Goal: Navigation & Orientation: Go to known website

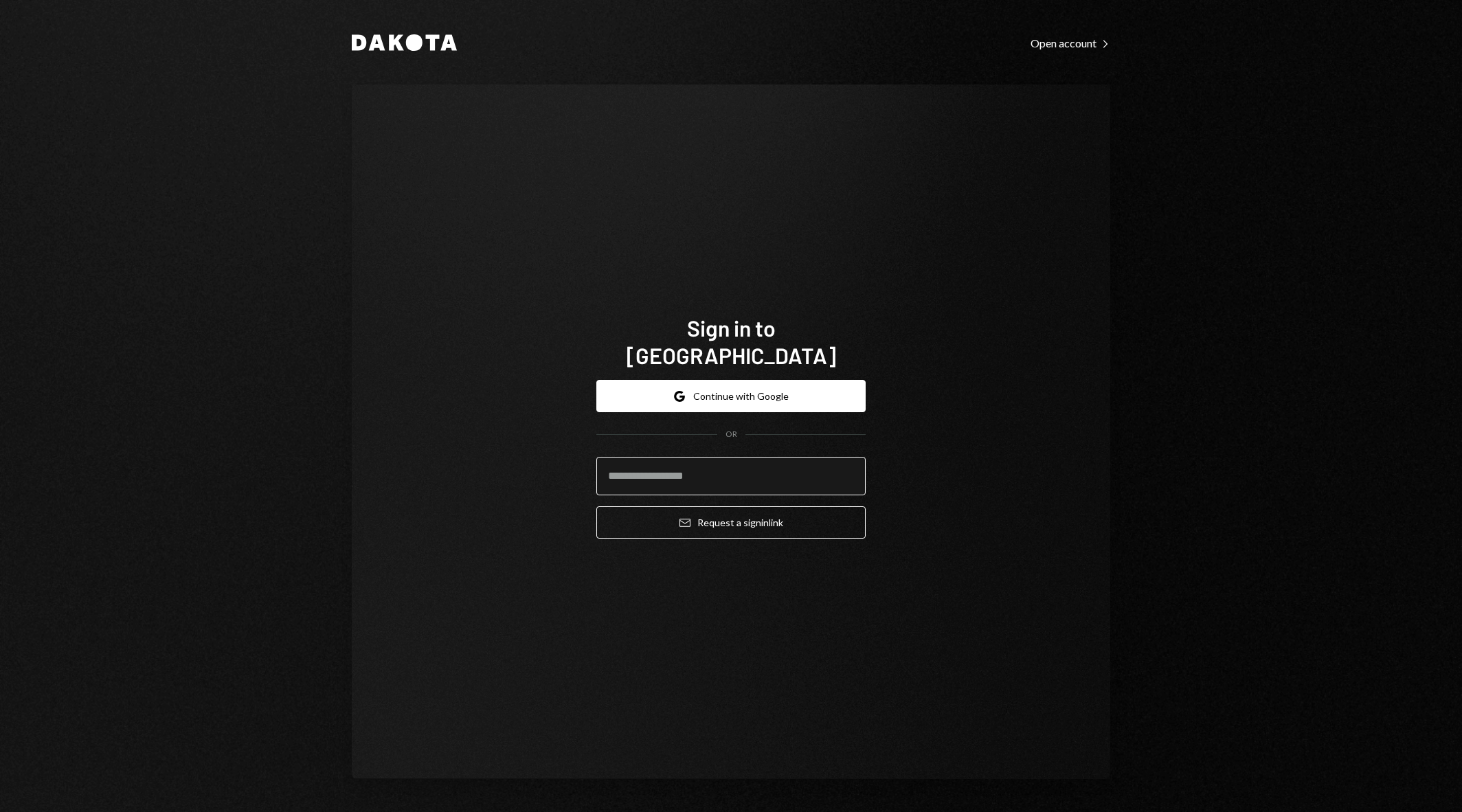
click at [738, 470] on input "email" at bounding box center [731, 476] width 269 height 38
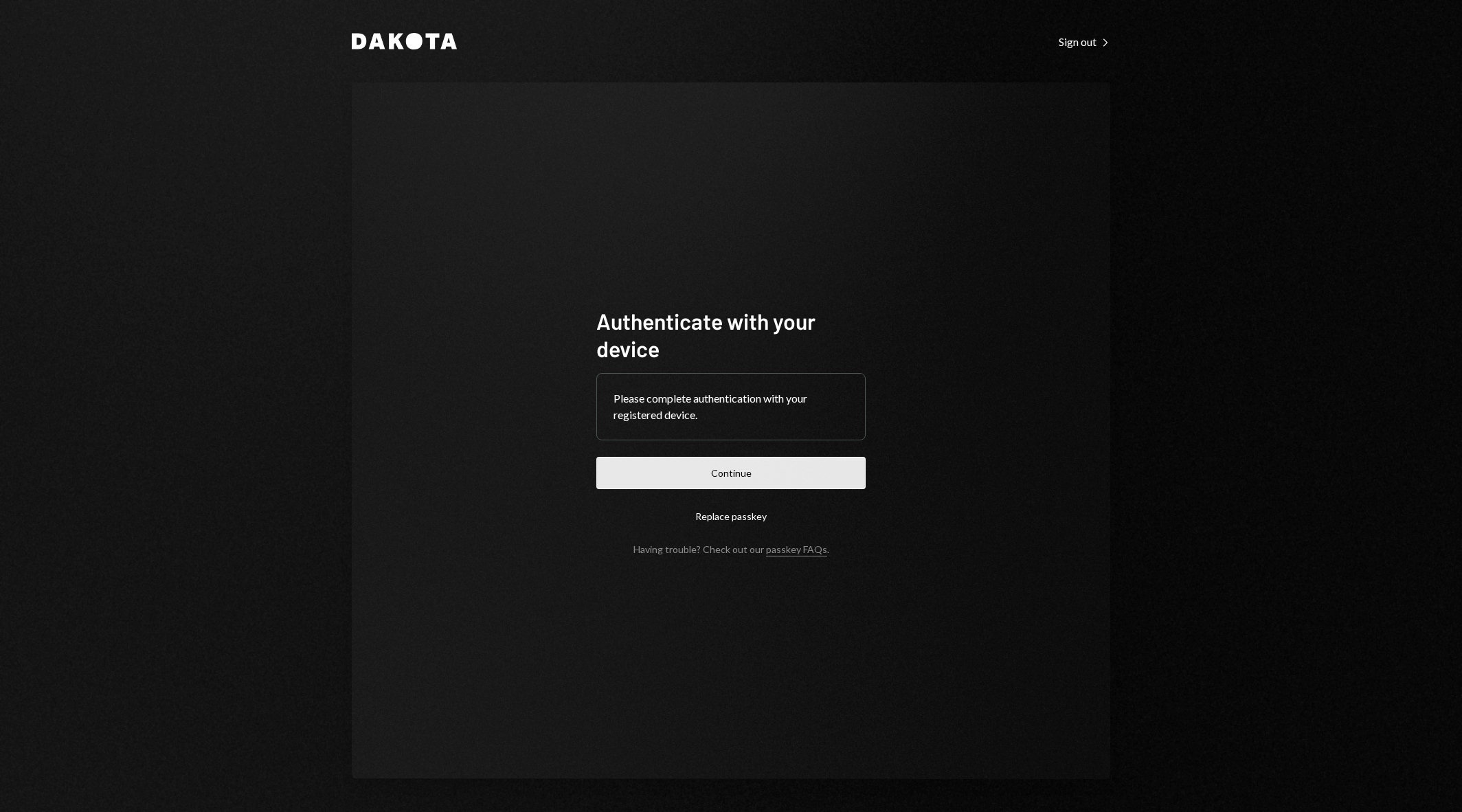
click at [814, 479] on button "Continue" at bounding box center [731, 473] width 269 height 32
